Goal: Browse casually: Explore the website without a specific task or goal

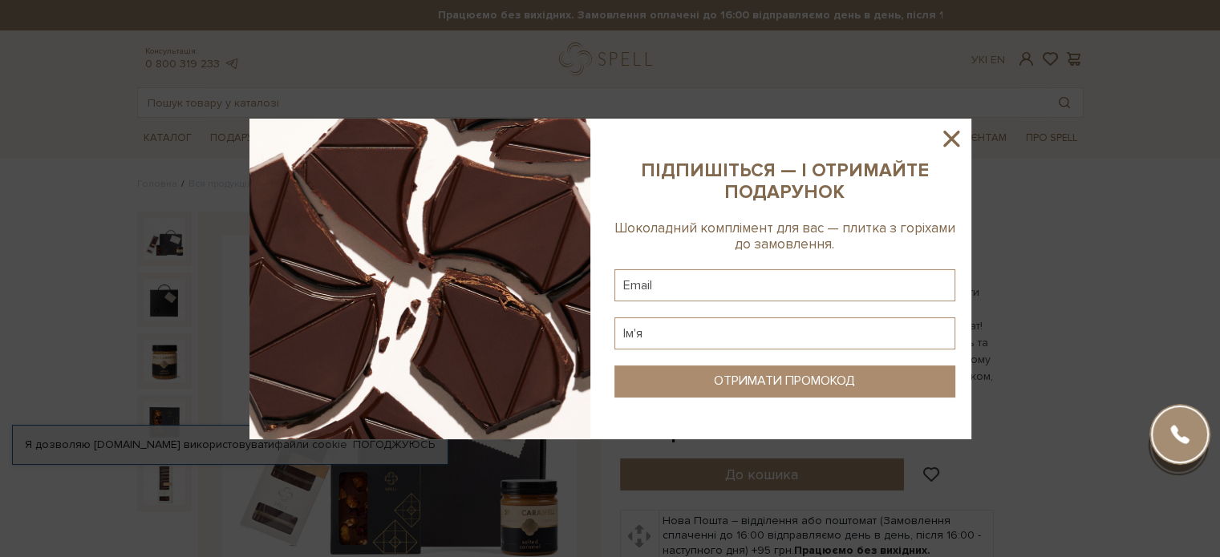
click at [953, 135] on icon at bounding box center [951, 139] width 16 height 16
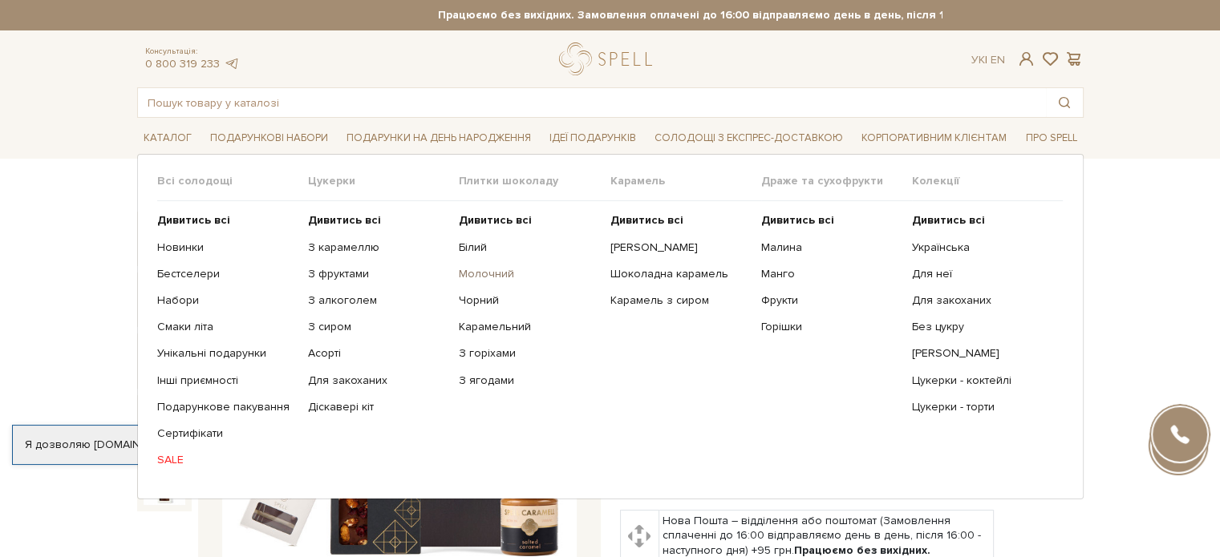
click at [489, 276] on link "Молочний" at bounding box center [528, 274] width 139 height 14
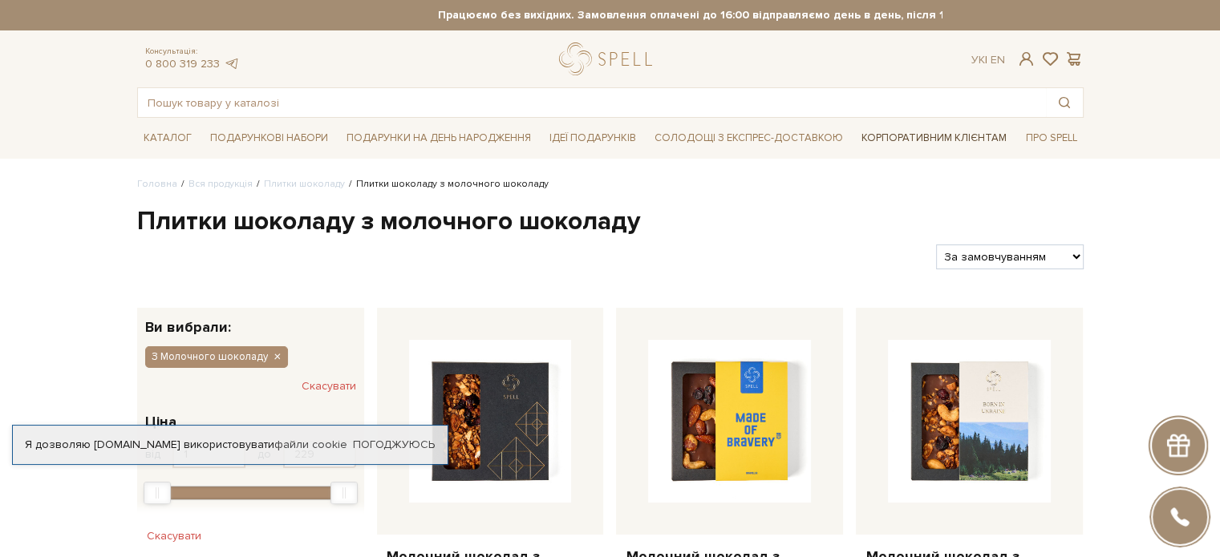
click at [889, 140] on link "Корпоративним клієнтам" at bounding box center [934, 137] width 158 height 27
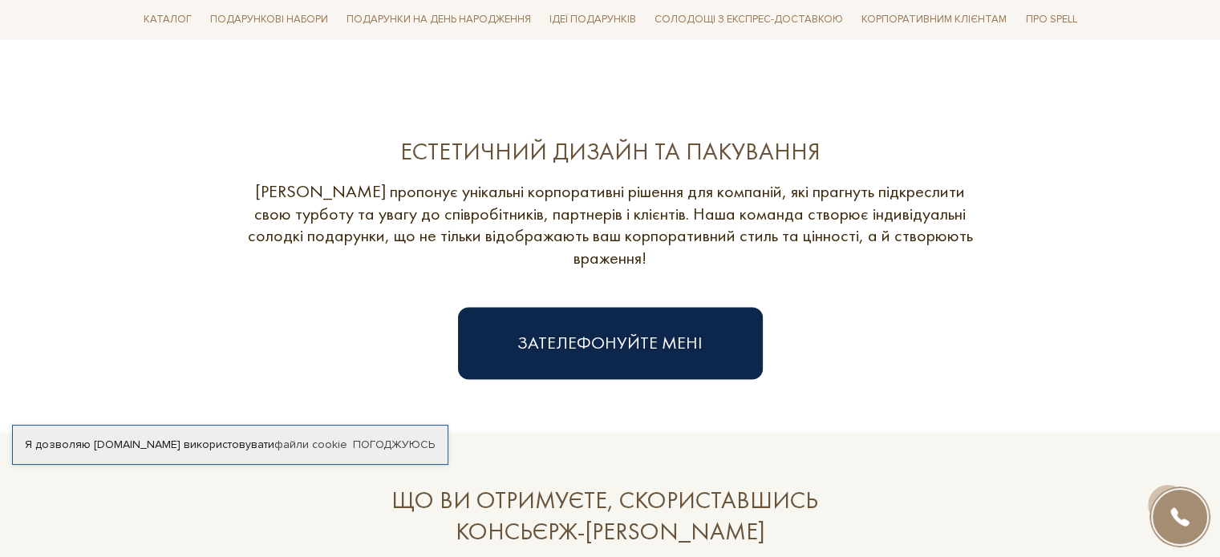
scroll to position [2165, 0]
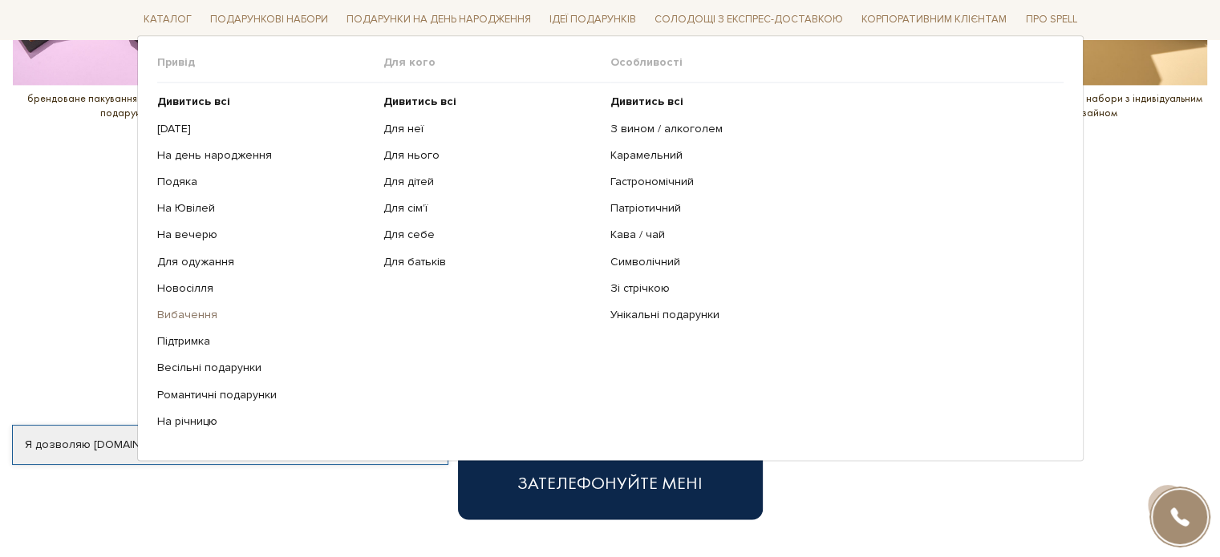
click at [166, 318] on link "Вибачення" at bounding box center [264, 316] width 215 height 14
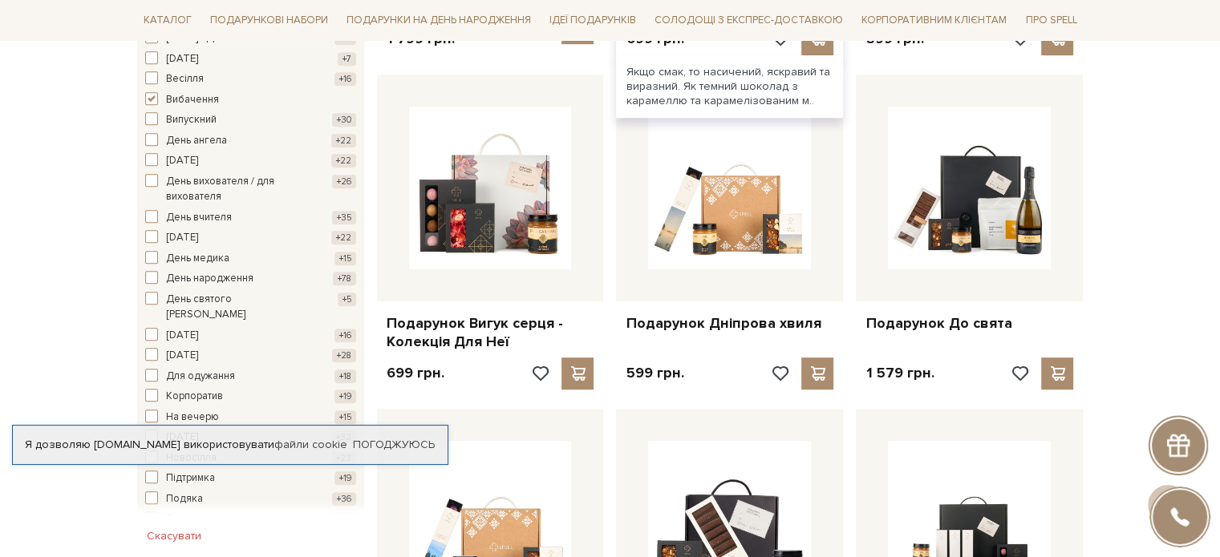
scroll to position [882, 0]
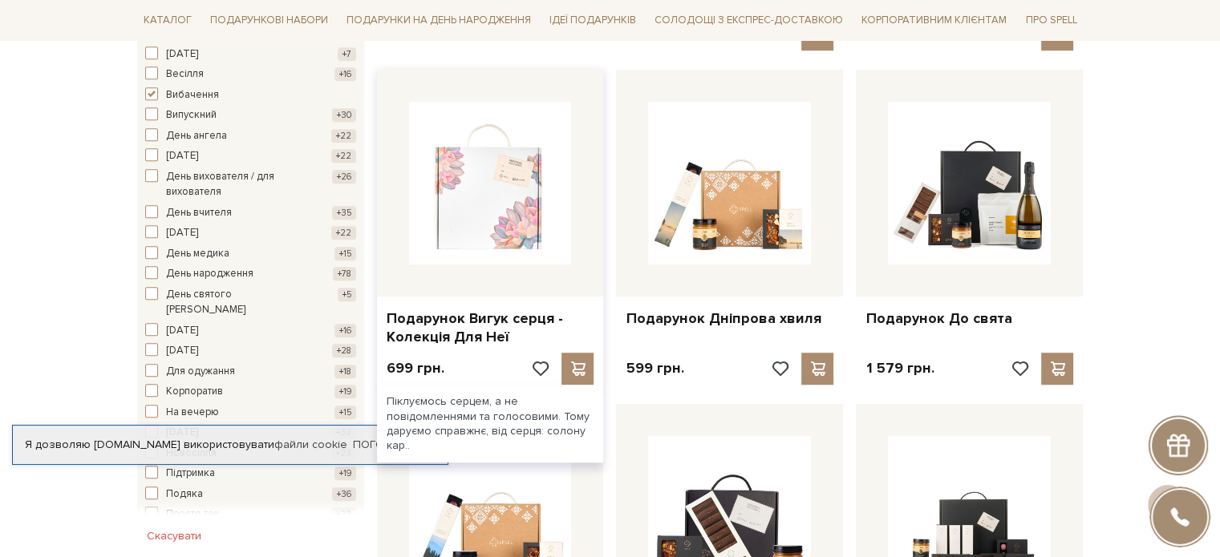
click at [517, 178] on img at bounding box center [490, 183] width 163 height 163
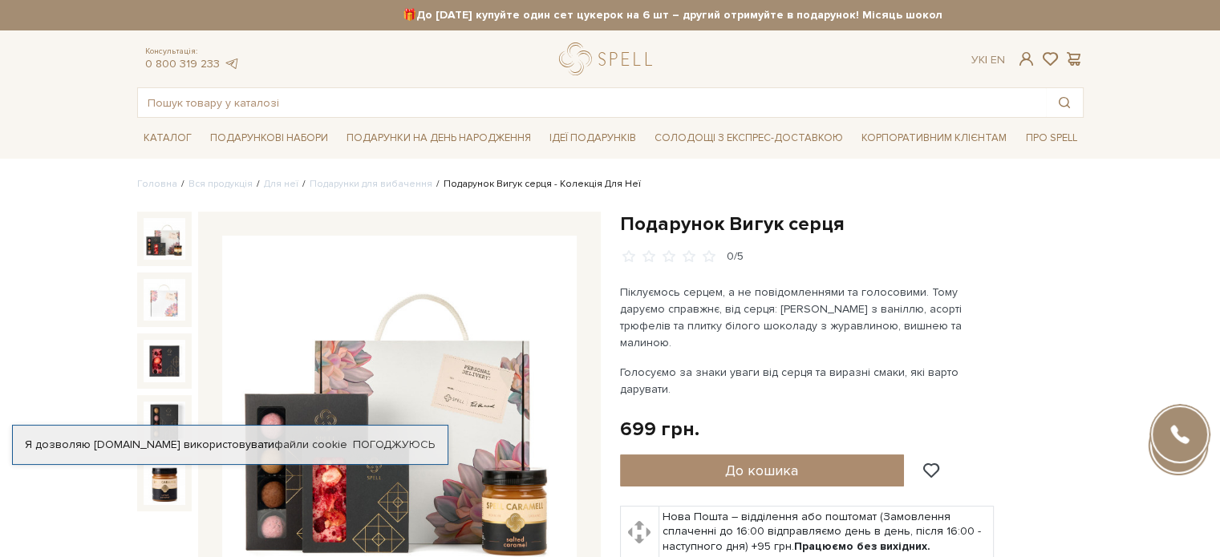
scroll to position [160, 0]
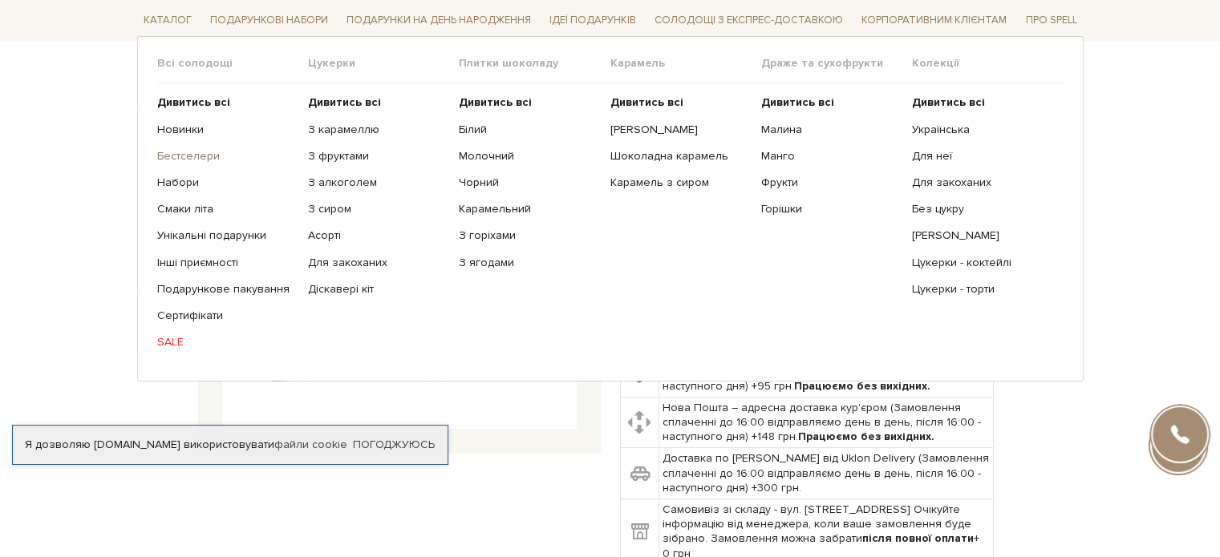
click at [172, 151] on link "Бестселери" at bounding box center [226, 156] width 139 height 14
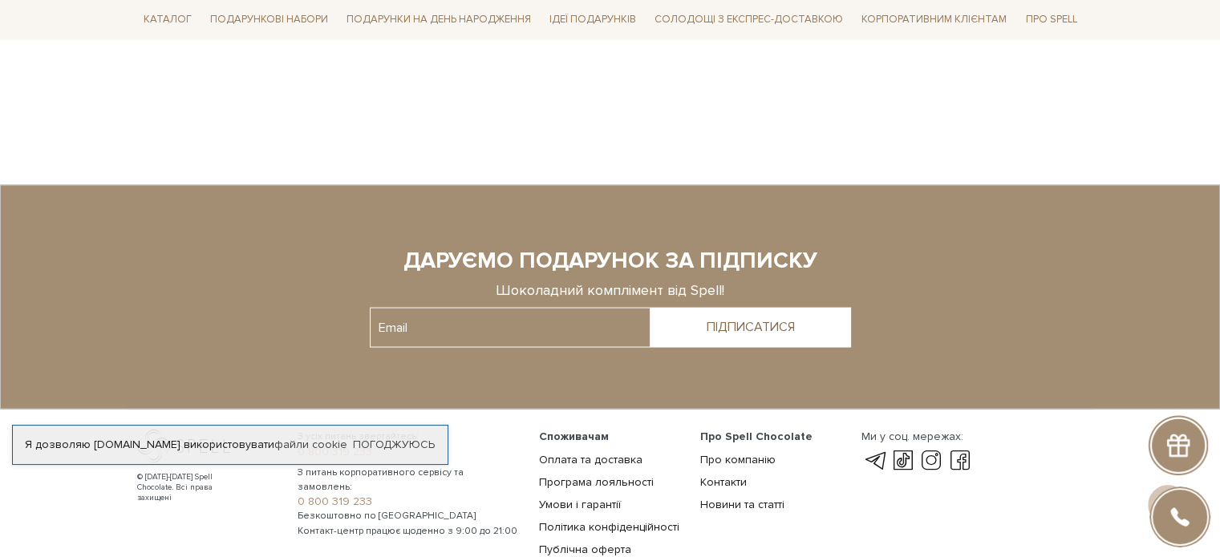
scroll to position [3021, 0]
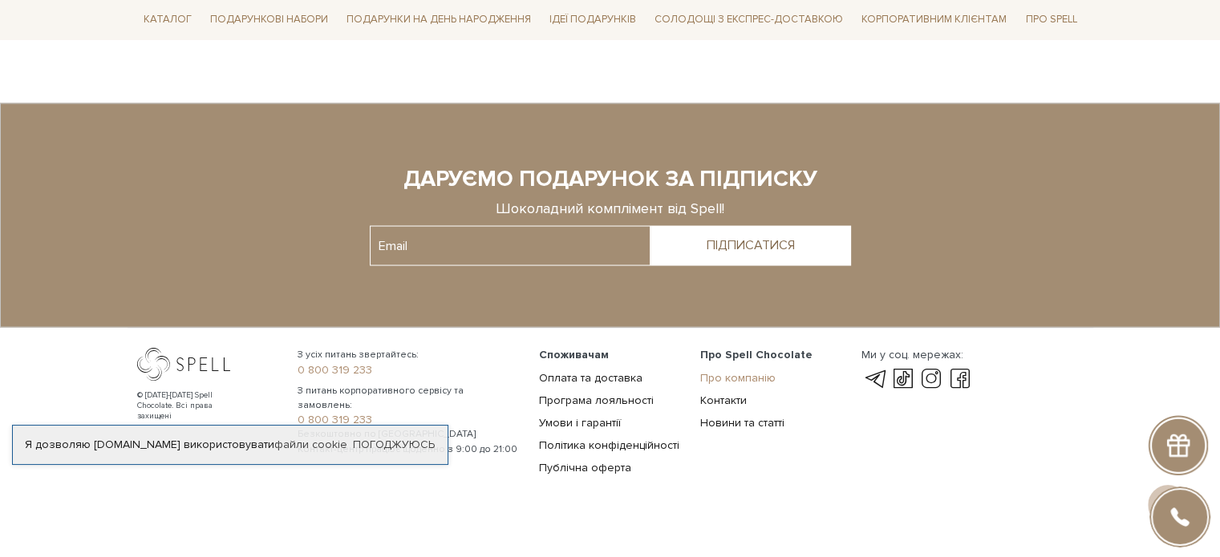
click at [717, 371] on link "Про компанію" at bounding box center [737, 378] width 75 height 14
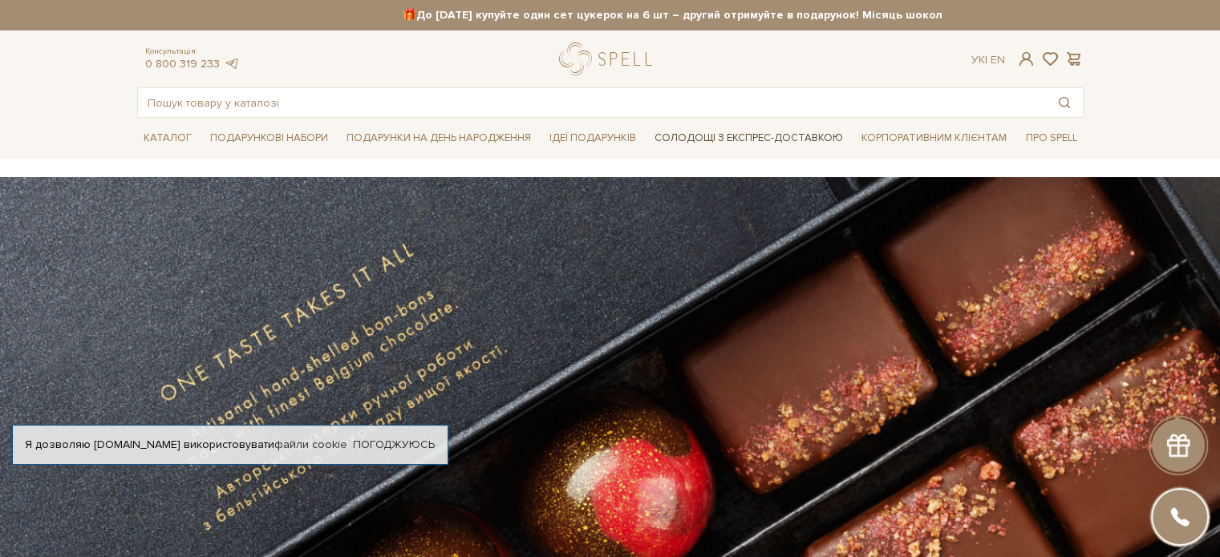
click at [773, 137] on link "Солодощі з експрес-доставкою" at bounding box center [748, 137] width 201 height 27
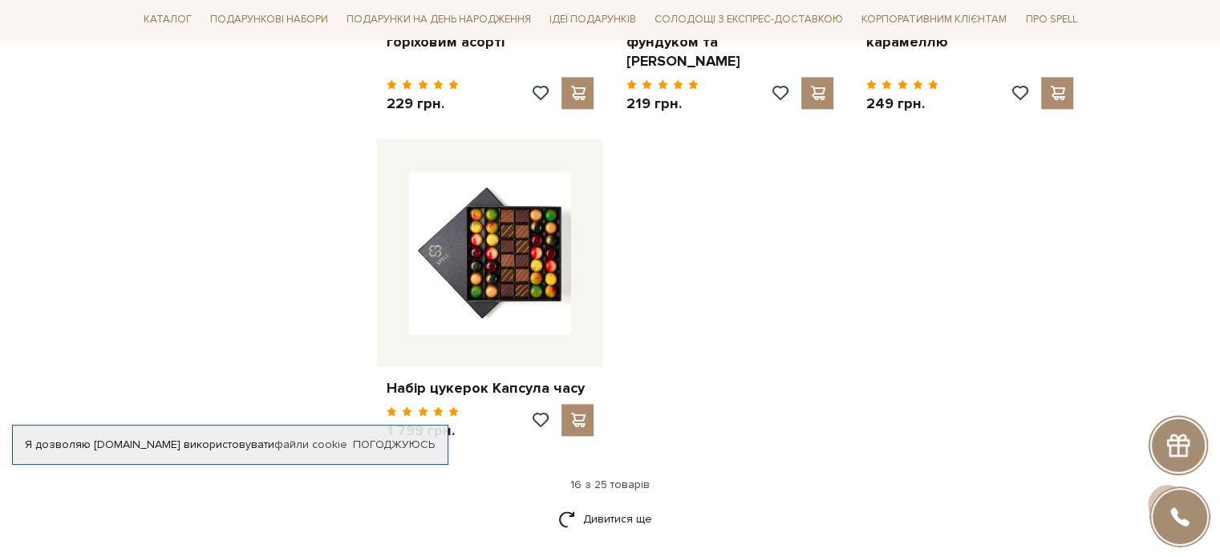
scroll to position [1604, 0]
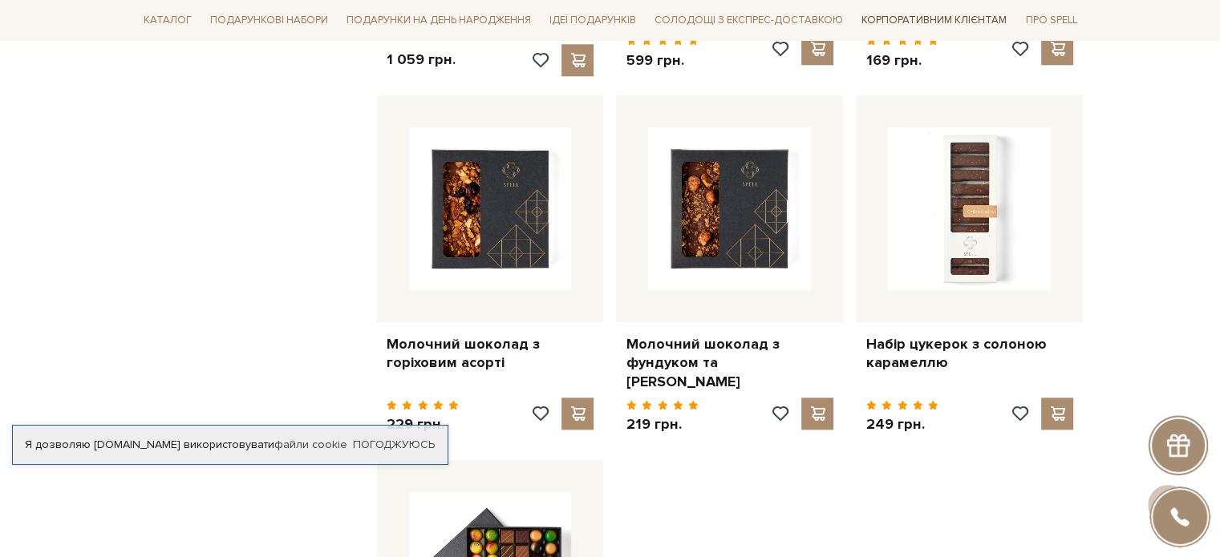
click at [946, 15] on link "Корпоративним клієнтам" at bounding box center [934, 19] width 158 height 27
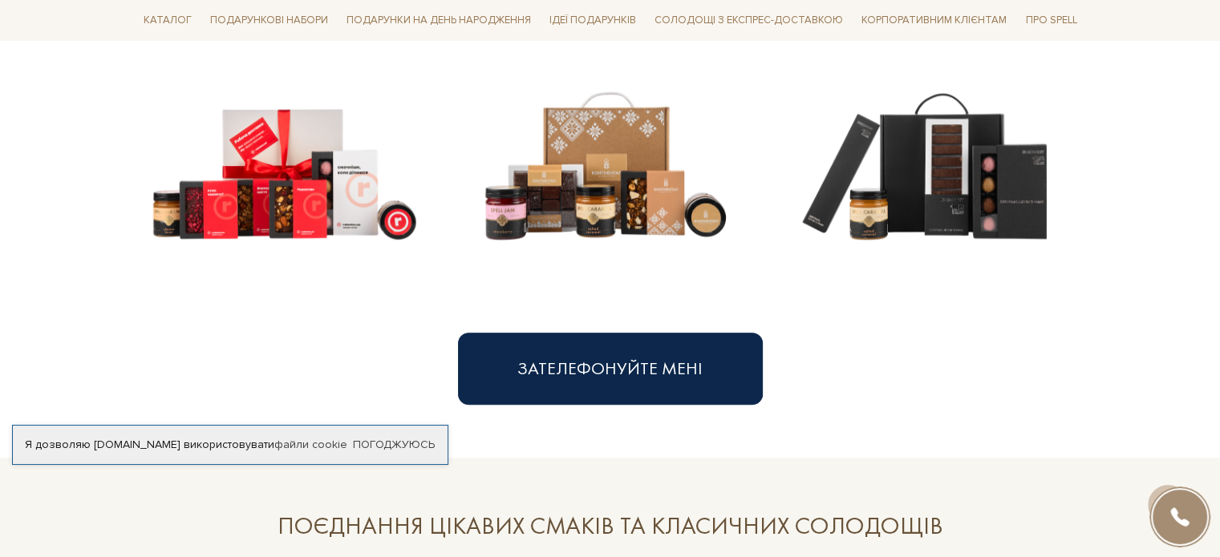
scroll to position [882, 0]
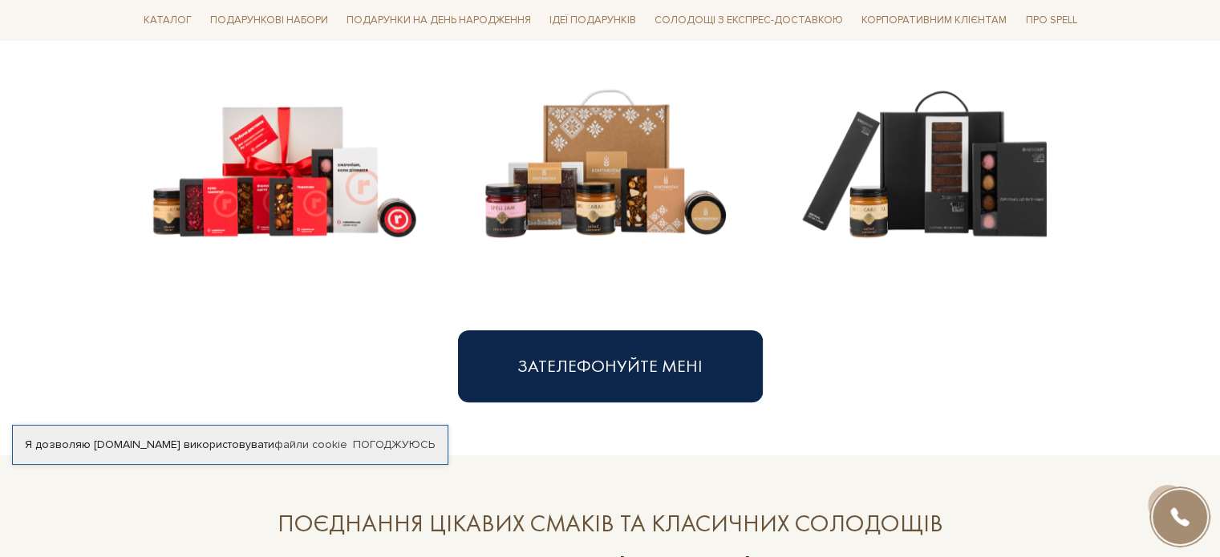
click at [269, 179] on img at bounding box center [284, 144] width 295 height 295
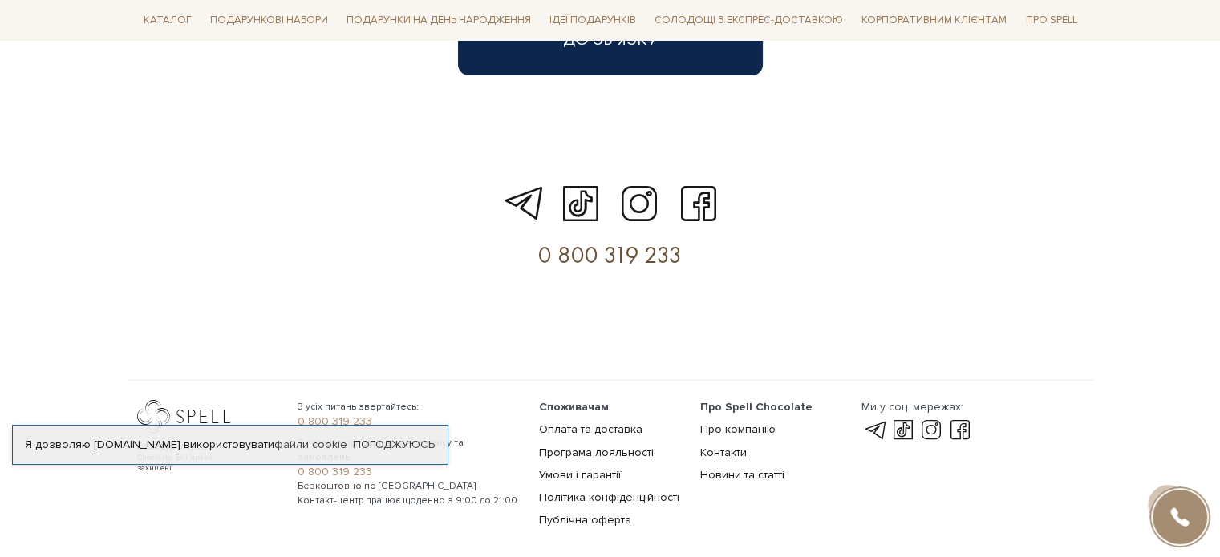
scroll to position [4770, 0]
